Goal: Information Seeking & Learning: Learn about a topic

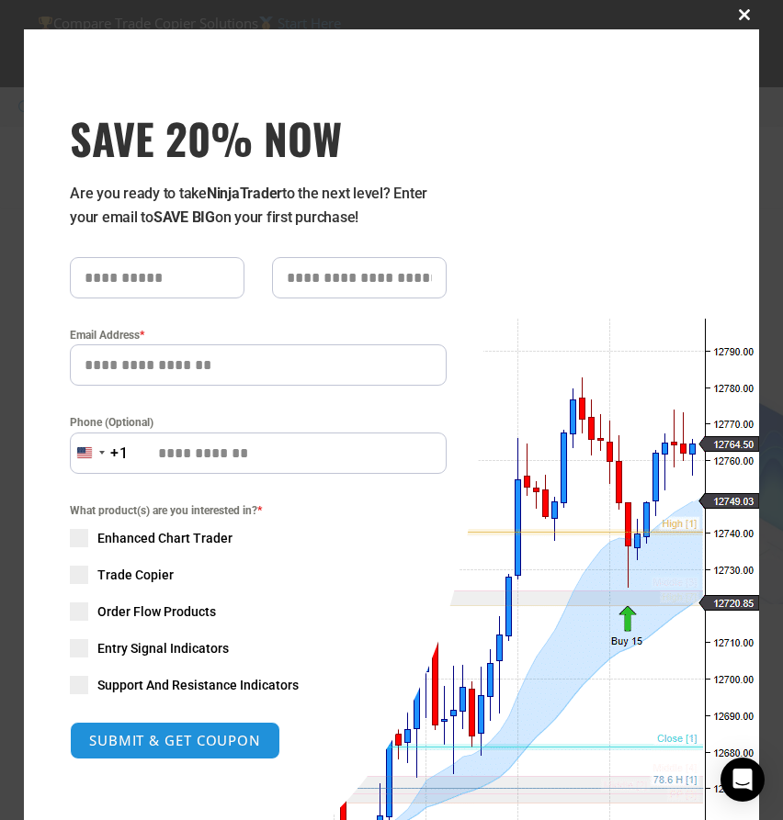
click at [743, 15] on span "SAVE 20% NOW popup" at bounding box center [743, 14] width 29 height 11
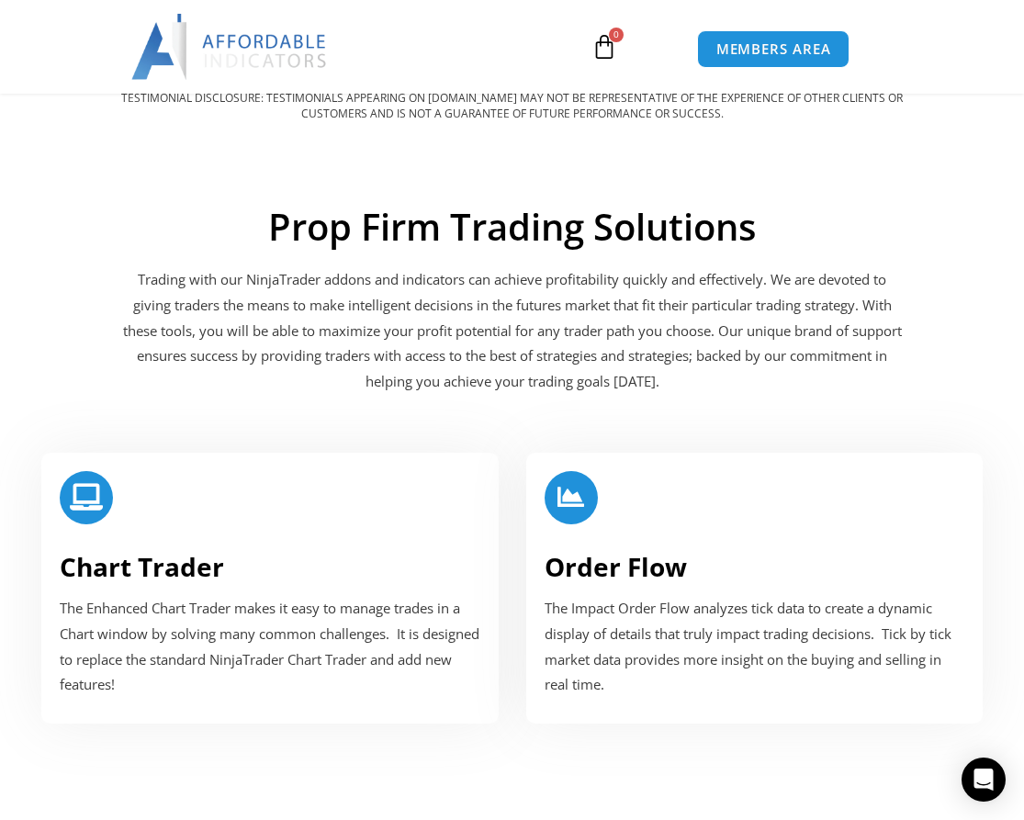
scroll to position [2388, 0]
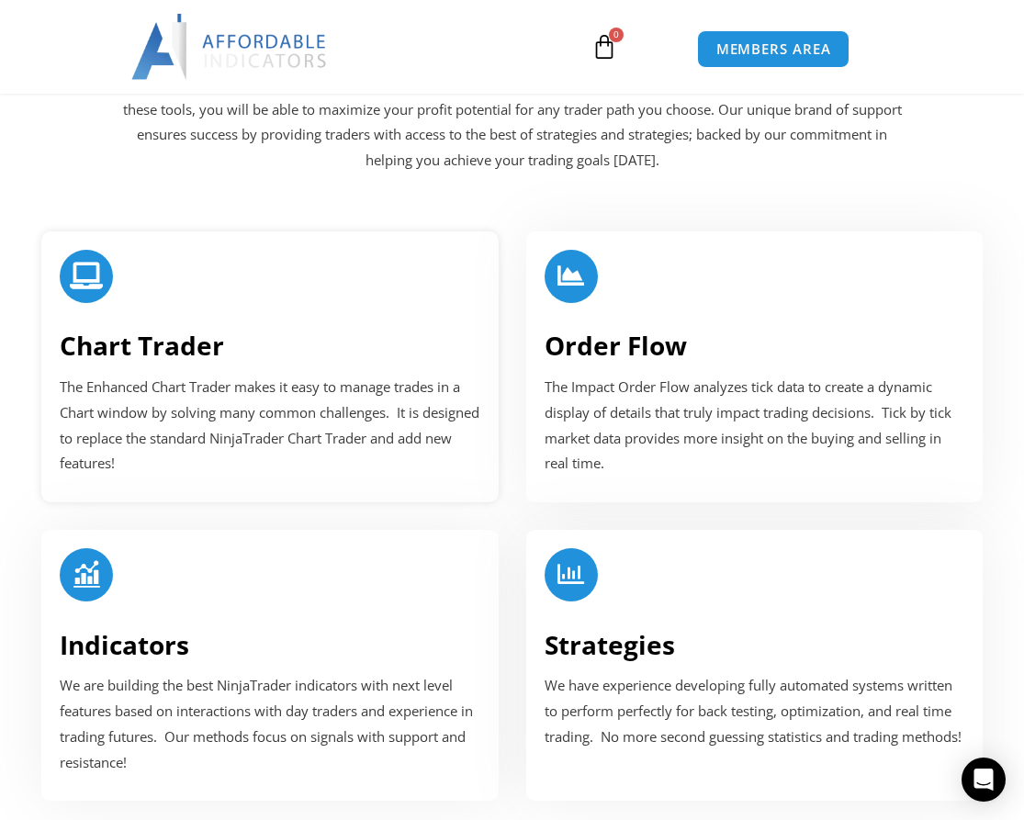
click at [176, 349] on link "Chart Trader" at bounding box center [142, 345] width 164 height 35
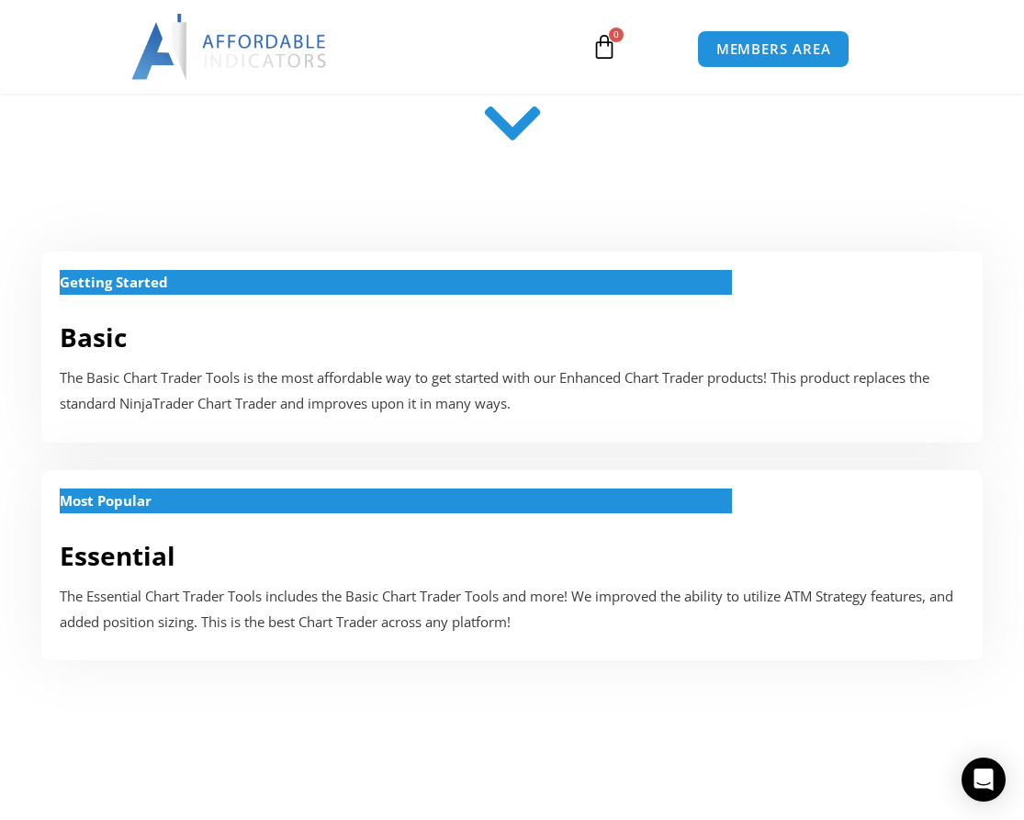
scroll to position [919, 0]
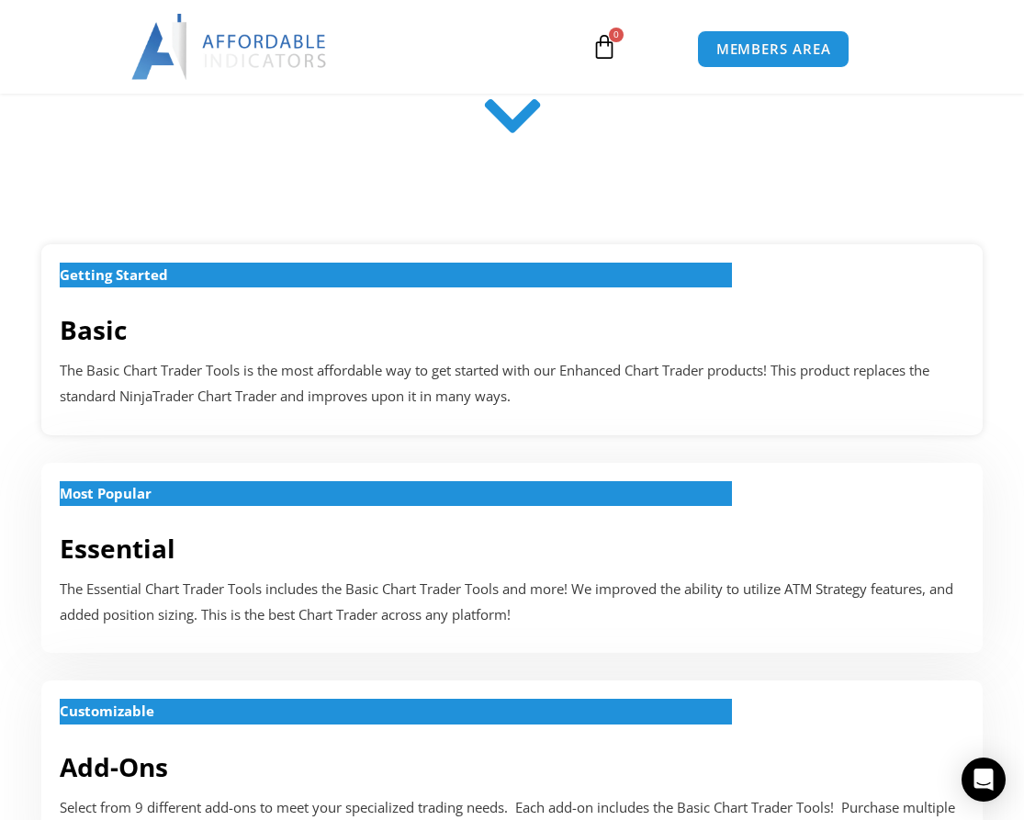
click at [222, 382] on p "The Basic Chart Trader Tools is the most affordable way to get started with our…" at bounding box center [512, 383] width 905 height 51
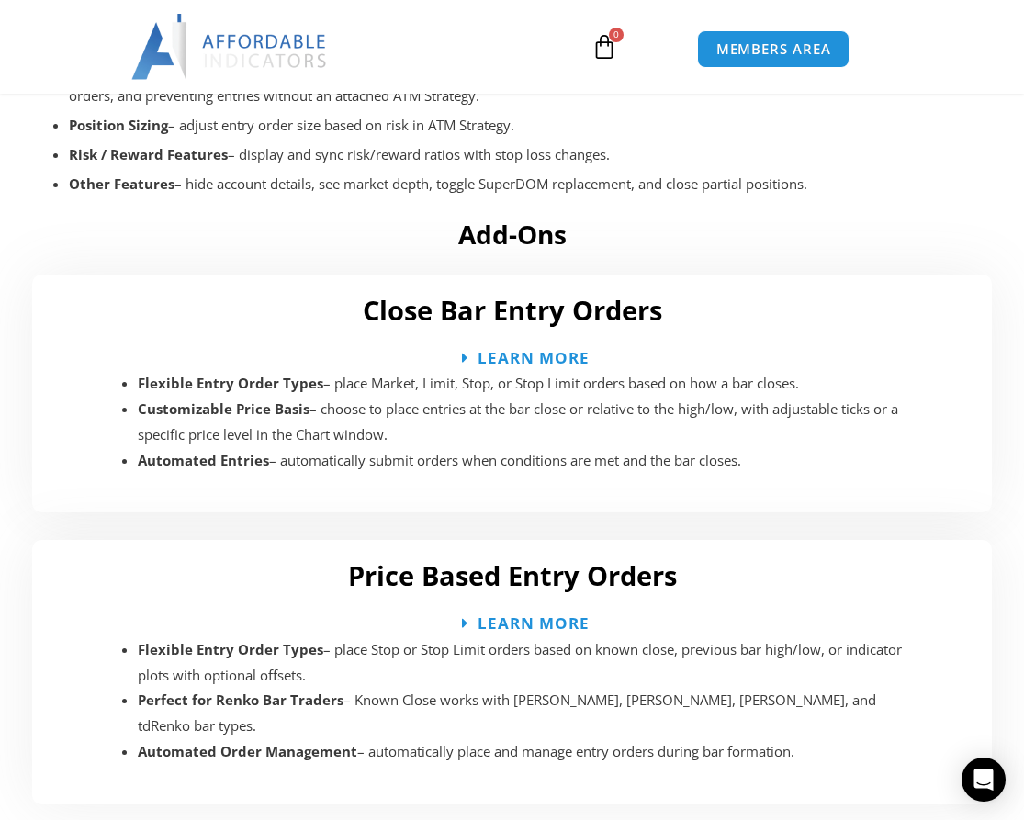
scroll to position [4039, 0]
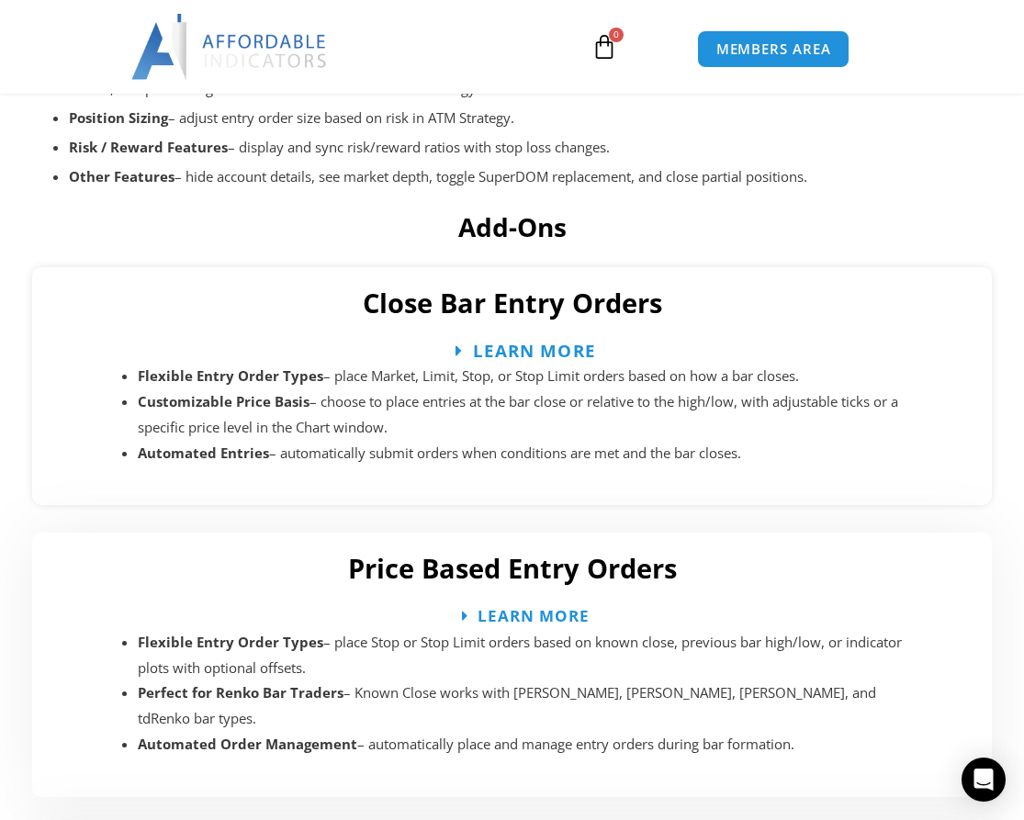
click at [523, 347] on span "Learn More" at bounding box center [534, 350] width 123 height 17
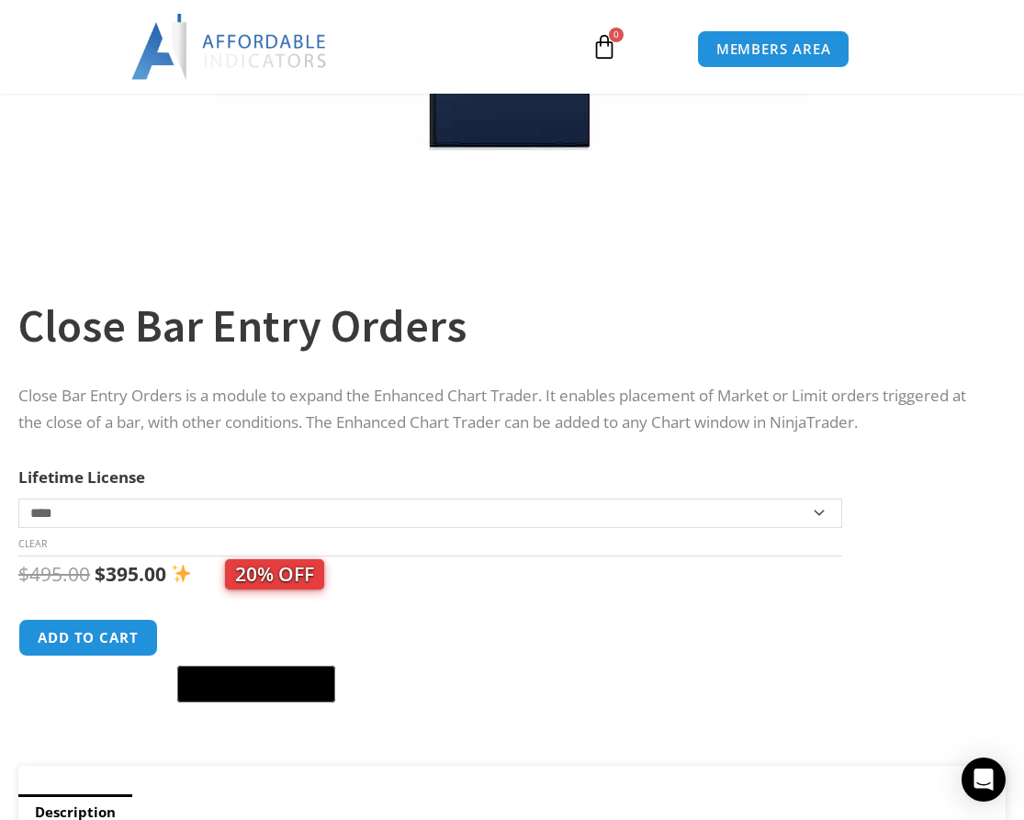
scroll to position [184, 0]
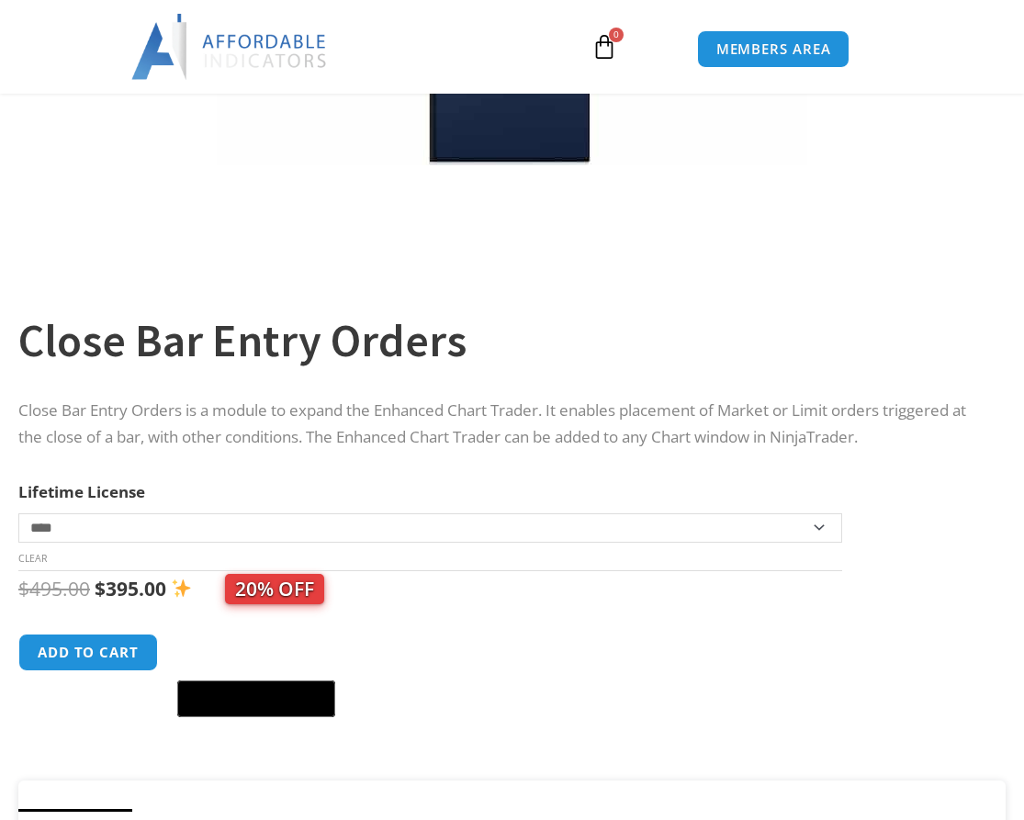
scroll to position [551, 0]
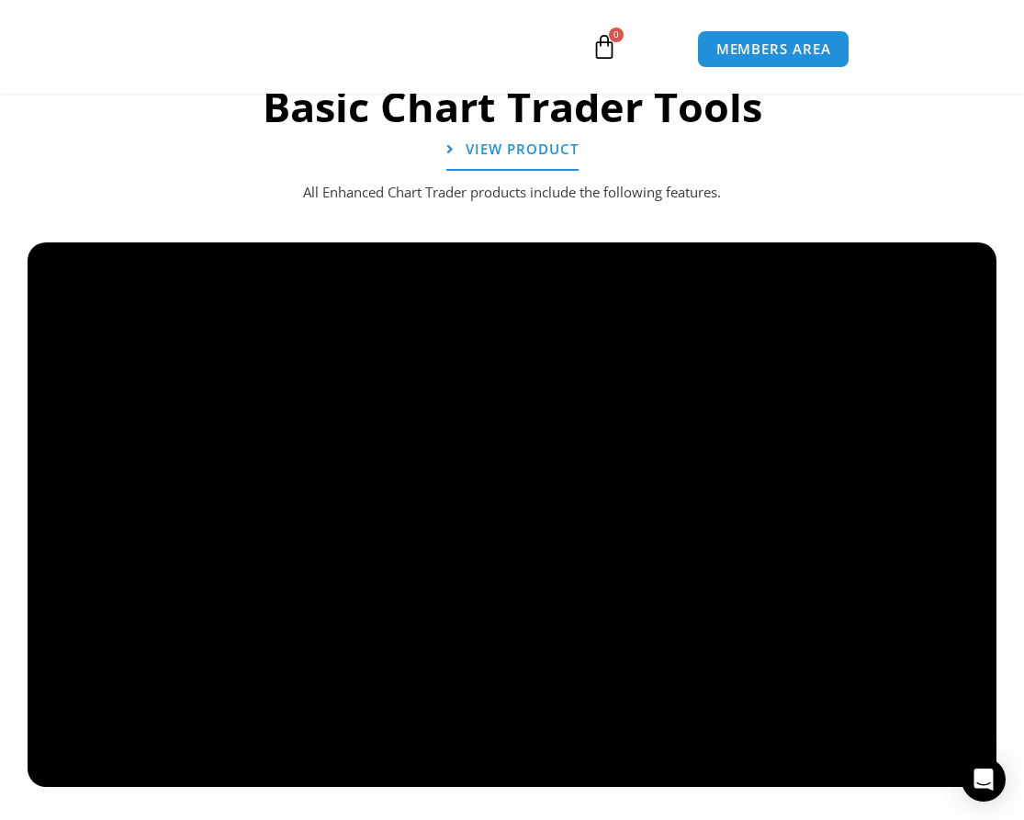
scroll to position [2099, 0]
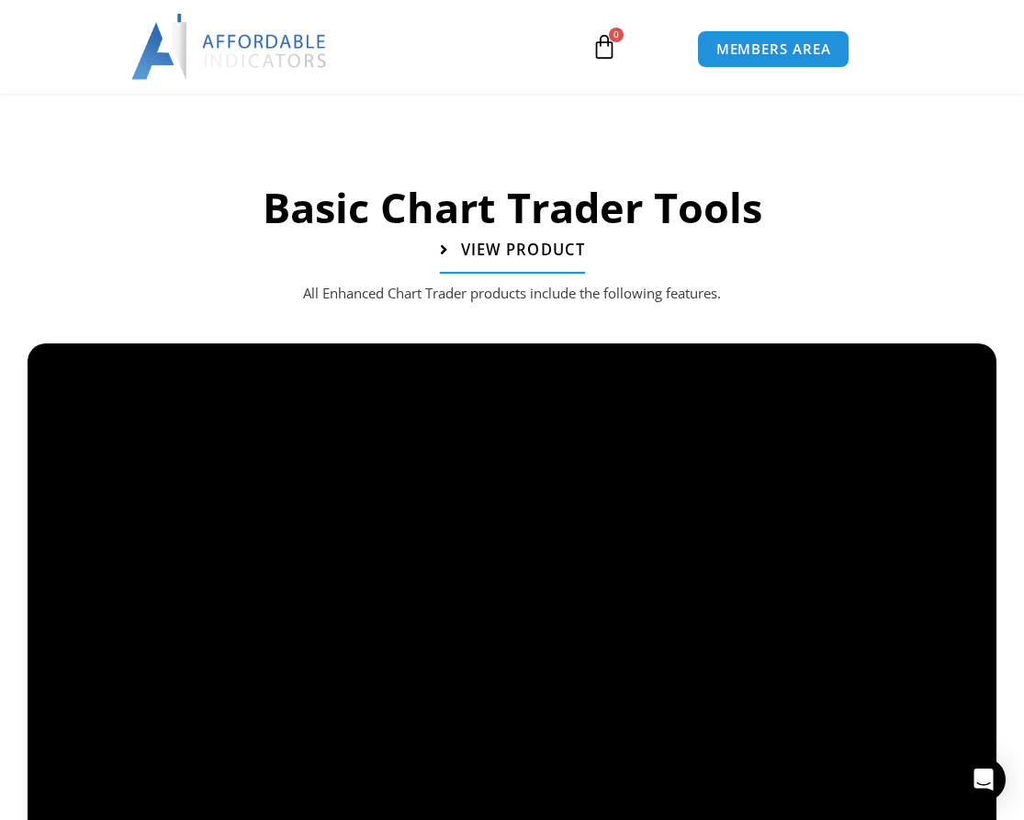
click at [525, 254] on span "View Product" at bounding box center [522, 251] width 124 height 16
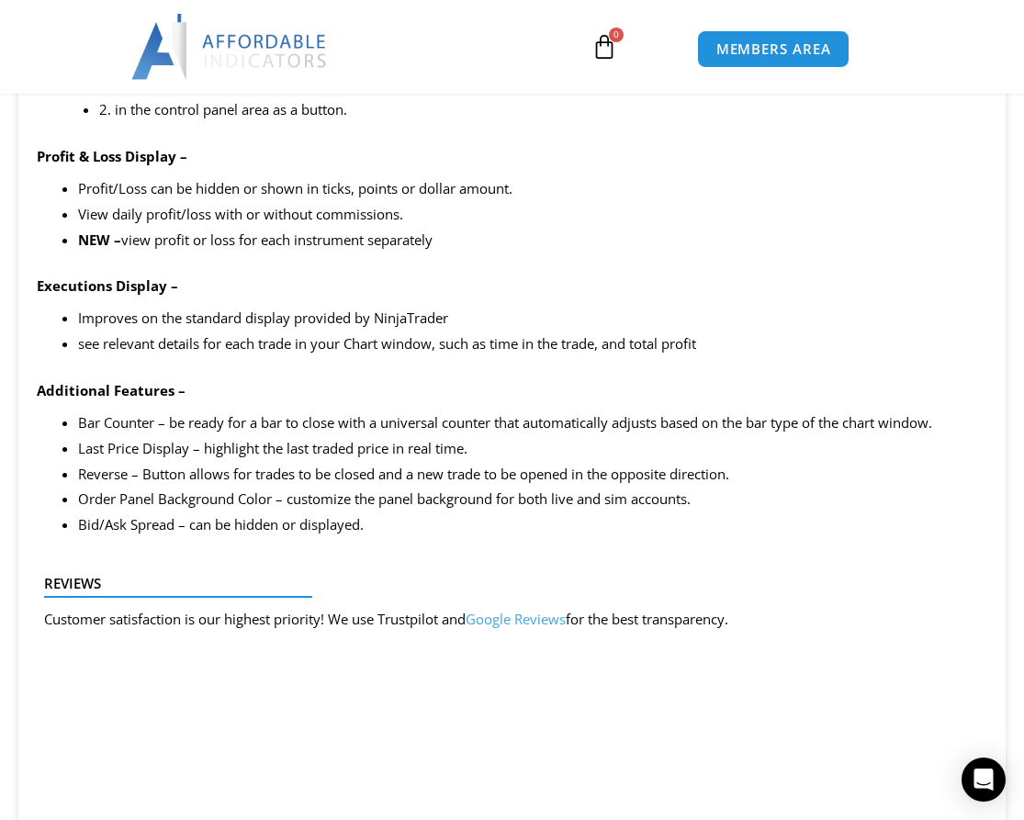
scroll to position [3399, 0]
